Goal: Information Seeking & Learning: Find specific fact

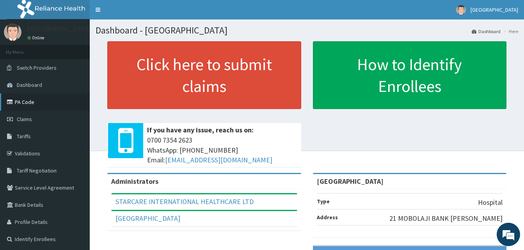
click at [24, 104] on link "PA Code" at bounding box center [45, 102] width 90 height 17
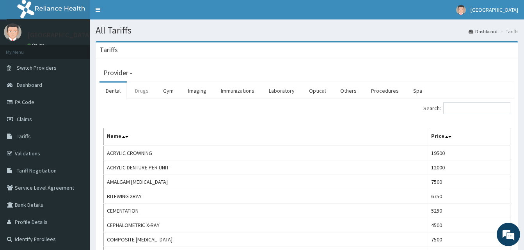
click at [137, 93] on link "Drugs" at bounding box center [142, 91] width 26 height 16
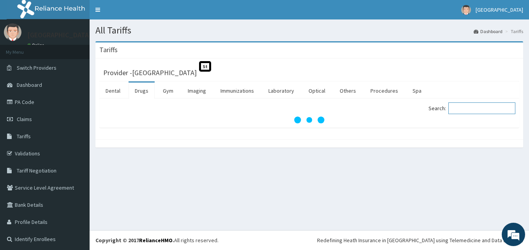
click at [456, 108] on input "Search:" at bounding box center [482, 109] width 67 height 12
paste input "[MEDICAL_DATA] Forte 80"
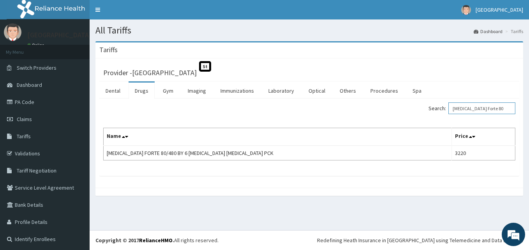
drag, startPoint x: 492, startPoint y: 107, endPoint x: 368, endPoint y: 113, distance: 124.1
click at [368, 113] on div "Search: [MEDICAL_DATA] Forte 80" at bounding box center [415, 110] width 200 height 14
paste input "[MEDICAL_DATA]"
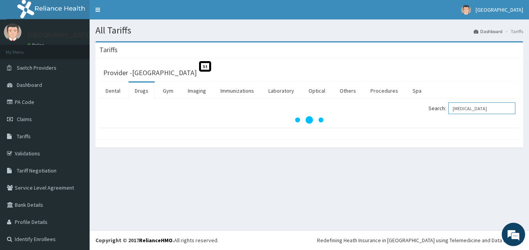
type input "[MEDICAL_DATA]"
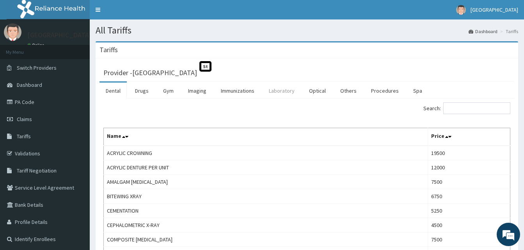
click at [272, 87] on link "Laboratory" at bounding box center [281, 91] width 38 height 16
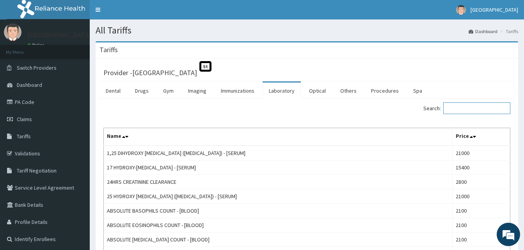
click at [474, 108] on input "Search:" at bounding box center [476, 109] width 67 height 12
paste input "Blood Sugar Random"
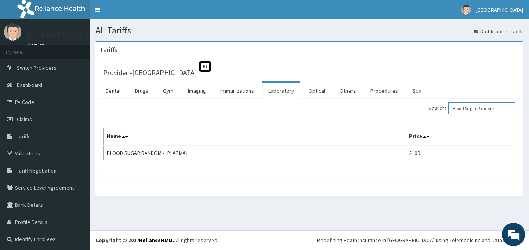
drag, startPoint x: 500, startPoint y: 107, endPoint x: 398, endPoint y: 104, distance: 101.8
click at [398, 104] on div "Search: Blood Sugar Random" at bounding box center [415, 110] width 200 height 14
type input "cbc"
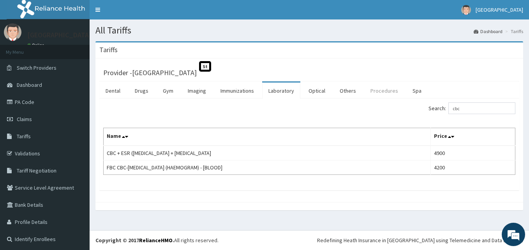
click at [390, 90] on link "Procedures" at bounding box center [384, 91] width 40 height 16
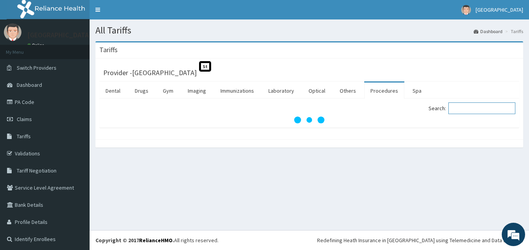
click at [476, 108] on input "Search:" at bounding box center [482, 109] width 67 height 12
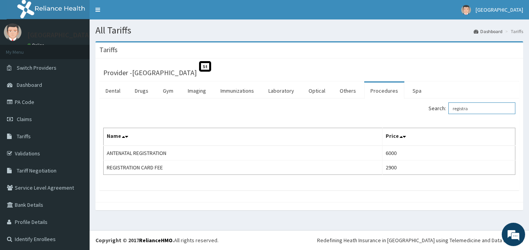
drag, startPoint x: 488, startPoint y: 108, endPoint x: 357, endPoint y: 111, distance: 131.0
click at [357, 111] on div "Search: registra" at bounding box center [415, 110] width 200 height 14
paste input "General Practitioner Consultation"
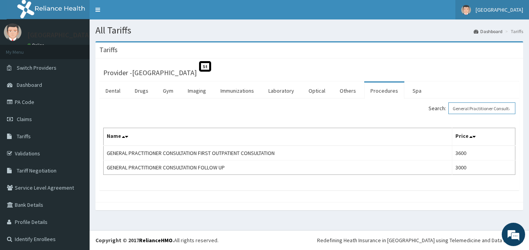
type input "General Practitioner Consultation"
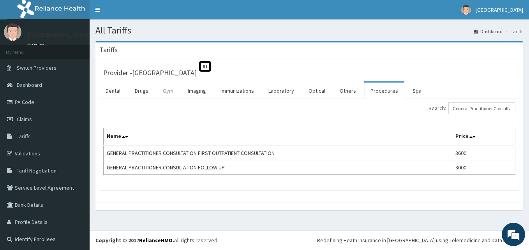
click at [170, 92] on link "Gym" at bounding box center [168, 91] width 23 height 16
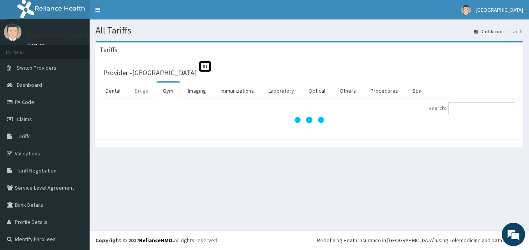
click at [143, 93] on link "Drugs" at bounding box center [142, 91] width 26 height 16
click at [143, 94] on link "Drugs" at bounding box center [142, 91] width 26 height 16
click at [460, 107] on input "Search:" at bounding box center [482, 109] width 67 height 12
paste input "Fastun Gel"
type input "Fastun Gel"
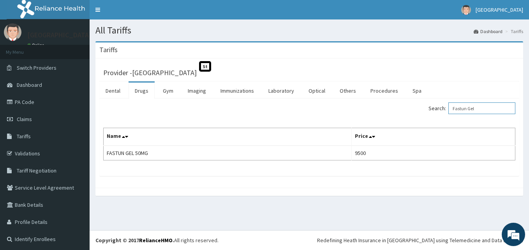
drag, startPoint x: 500, startPoint y: 108, endPoint x: 336, endPoint y: 110, distance: 163.7
click at [336, 110] on div "Search: Fastun Gel" at bounding box center [415, 110] width 200 height 14
click at [398, 90] on link "Procedures" at bounding box center [384, 91] width 40 height 16
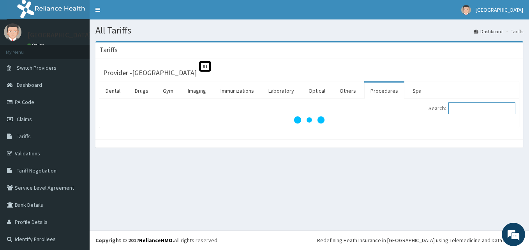
click at [459, 110] on input "Search:" at bounding box center [482, 109] width 67 height 12
paste input "Obstetric And Gynecology First Outpatient Consultation"
type input "Obstetric And Gynecology First Outpatient Consultation"
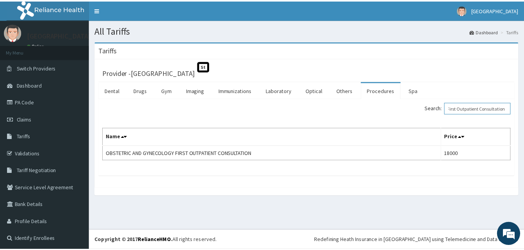
scroll to position [0, 0]
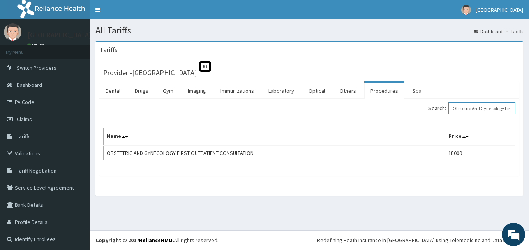
click at [478, 106] on input "Obstetric And Gynecology First Outpatient Consultation" at bounding box center [482, 109] width 67 height 12
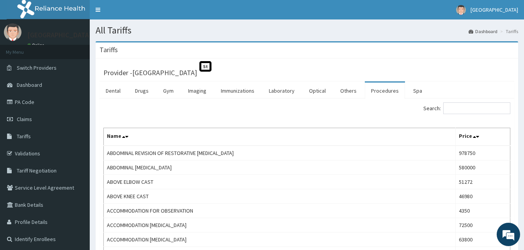
drag, startPoint x: 145, startPoint y: 92, endPoint x: 139, endPoint y: 58, distance: 34.0
click at [145, 92] on link "Drugs" at bounding box center [142, 91] width 26 height 16
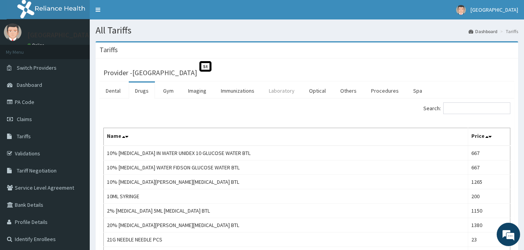
click at [289, 91] on link "Laboratory" at bounding box center [281, 91] width 38 height 16
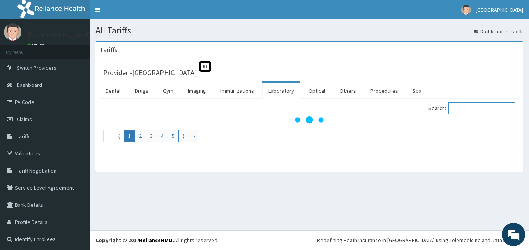
click at [494, 107] on input "Search:" at bounding box center [482, 109] width 67 height 12
type input "crp"
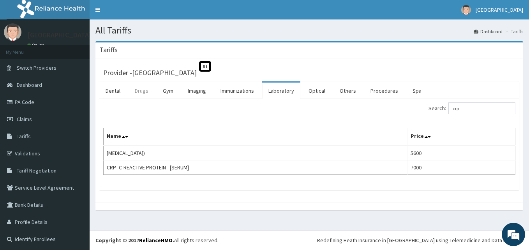
click at [147, 93] on link "Drugs" at bounding box center [142, 91] width 26 height 16
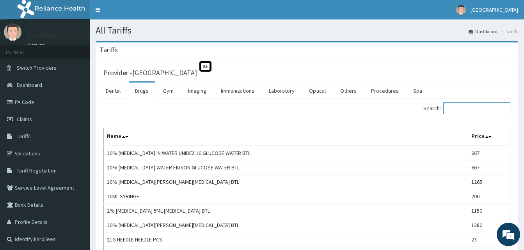
click at [474, 107] on input "Search:" at bounding box center [476, 109] width 67 height 12
paste input "Zithromax"
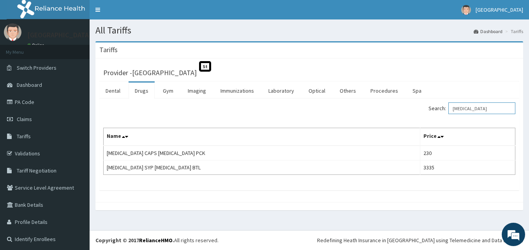
drag, startPoint x: 478, startPoint y: 107, endPoint x: 414, endPoint y: 115, distance: 63.7
click at [414, 115] on div "Search: Zithromax" at bounding box center [415, 110] width 200 height 14
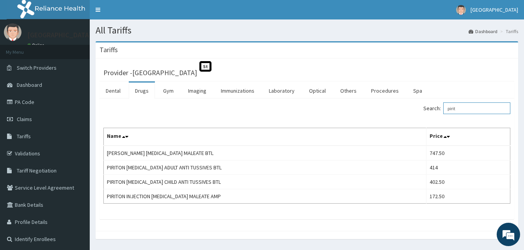
drag, startPoint x: 479, startPoint y: 108, endPoint x: 417, endPoint y: 109, distance: 62.0
click at [417, 109] on div "Search: pirit" at bounding box center [412, 110] width 198 height 14
paste input "Piriton Evans Chlorphenamine Maleate Btl"
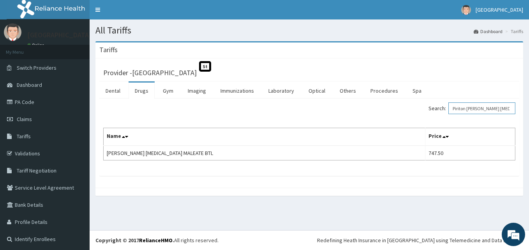
click at [486, 104] on input "Piriton Evans Chlorphenamine Maleate Btl" at bounding box center [482, 109] width 67 height 12
paste input "anadol Acetaminophen Tab"
click at [458, 108] on input "Panadol Acetaminophen Tab" at bounding box center [482, 109] width 67 height 12
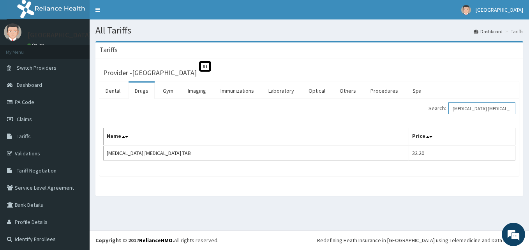
click at [458, 108] on input "Panadol Acetaminophen Tab" at bounding box center [482, 109] width 67 height 12
paste input "Emal Injection 150mg Arteether Amp"
click at [474, 105] on input "Emal Injection 150mg Arteether Amp" at bounding box center [482, 109] width 67 height 12
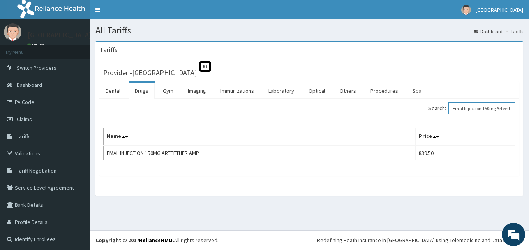
click at [474, 105] on input "Emal Injection 150mg Arteether Amp" at bounding box center [482, 109] width 67 height 12
paste input "Zinnat Injection 750 Mg Cefuroxime"
click at [483, 109] on input "Zinnat Injection 750 Mg Cefuroxime Amp" at bounding box center [482, 109] width 67 height 12
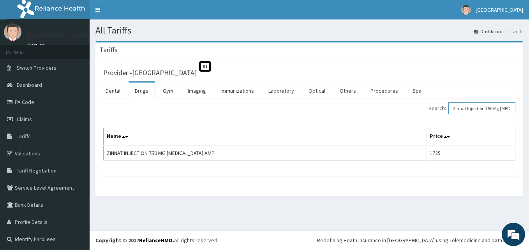
paste input "Buscopan 10mg Let Hyoscine Tab"
click at [467, 108] on input "Buscopan 10mg Let Hyoscine Tab" at bounding box center [482, 109] width 67 height 12
paste input "Ondansetron Tab 4mg"
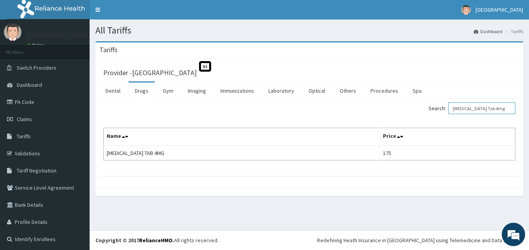
type input "Ondansetron Tab 4mg"
